Goal: Task Accomplishment & Management: Manage account settings

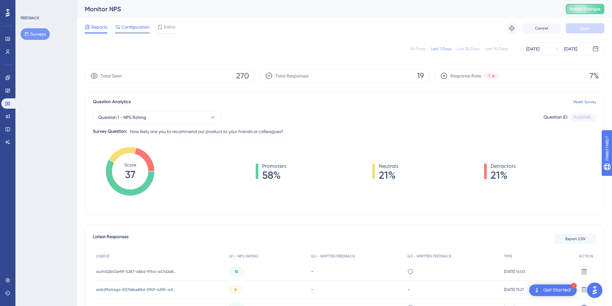
click at [145, 29] on span "Configuration" at bounding box center [135, 27] width 28 height 8
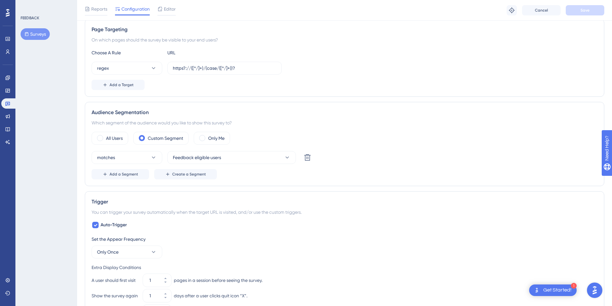
scroll to position [136, 0]
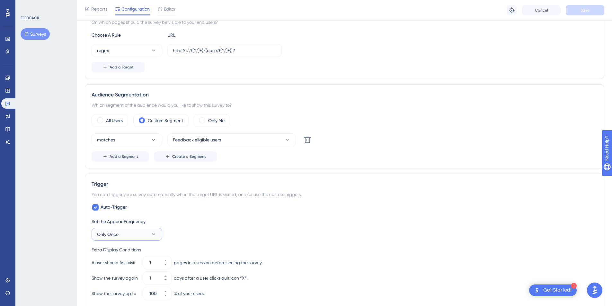
click at [129, 235] on button "Only Once" at bounding box center [127, 234] width 71 height 13
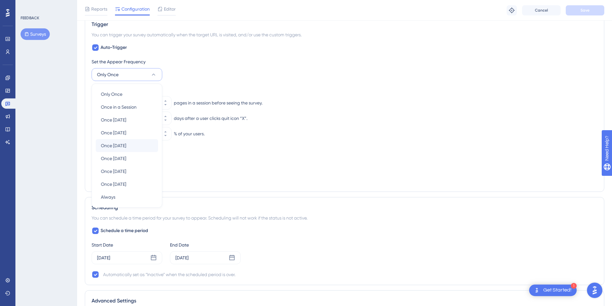
scroll to position [300, 0]
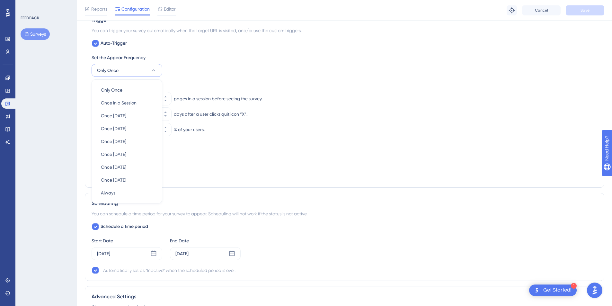
click at [206, 66] on div "Set the Appear Frequency Only Once Only Once Only Once Once in a Session Once i…" at bounding box center [345, 65] width 506 height 23
click at [141, 71] on button "Only Once" at bounding box center [127, 70] width 71 height 13
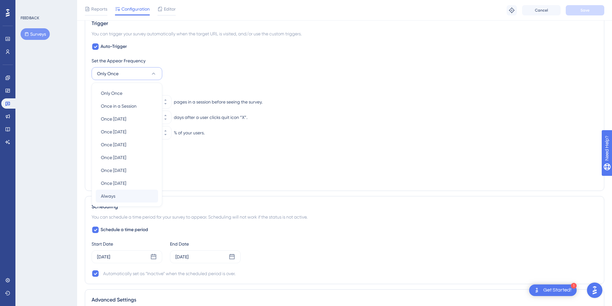
scroll to position [306, 0]
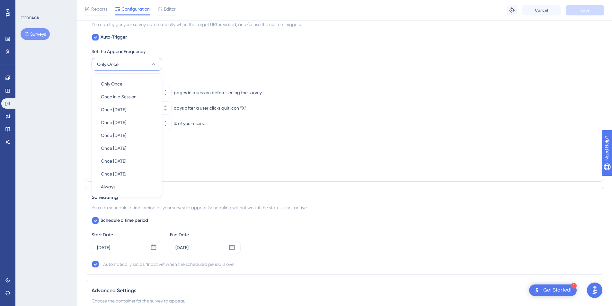
click at [213, 46] on div "Auto-Trigger Set the Appear Frequency Only Once Only Once Only Once Once in a S…" at bounding box center [345, 103] width 506 height 141
click at [144, 167] on button "Custom Triggers" at bounding box center [123, 169] width 63 height 12
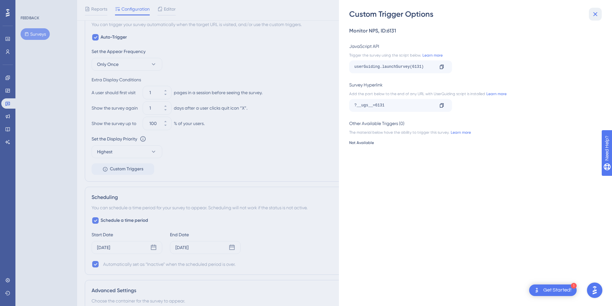
click at [592, 14] on icon at bounding box center [596, 14] width 8 height 8
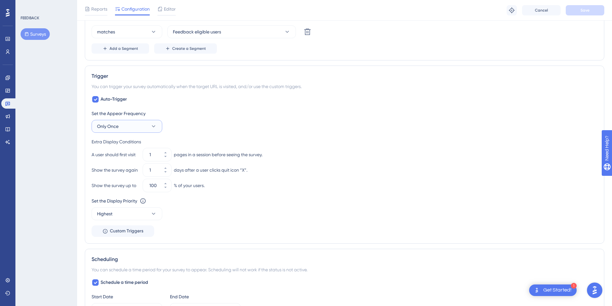
click at [142, 127] on button "Only Once" at bounding box center [127, 126] width 71 height 13
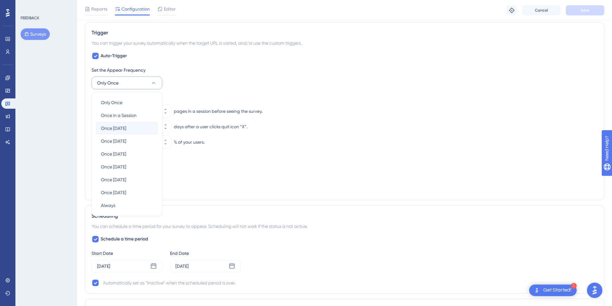
scroll to position [291, 0]
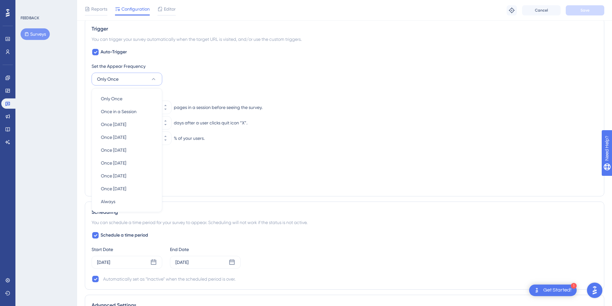
click at [207, 68] on div "Set the Appear Frequency" at bounding box center [345, 66] width 506 height 8
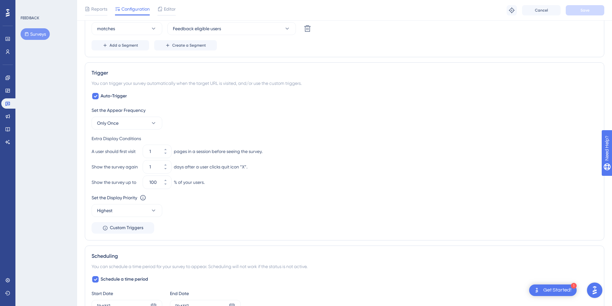
scroll to position [202, 0]
